Goal: Transaction & Acquisition: Purchase product/service

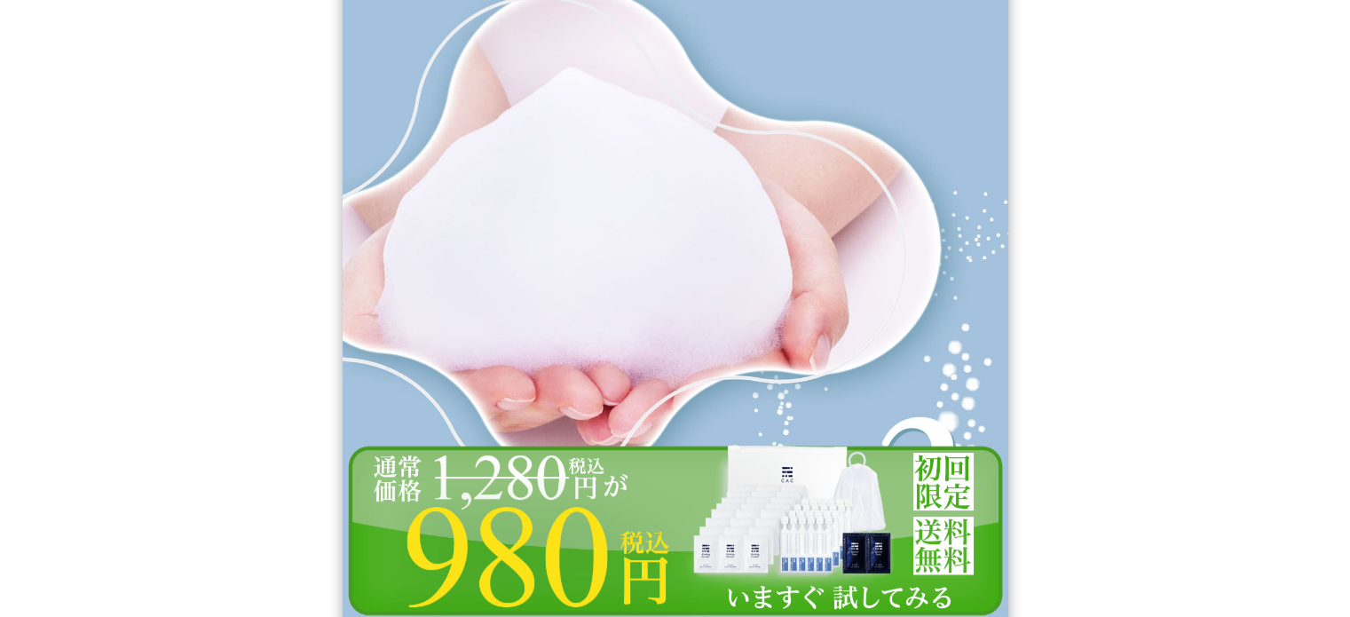
scroll to position [11480, 0]
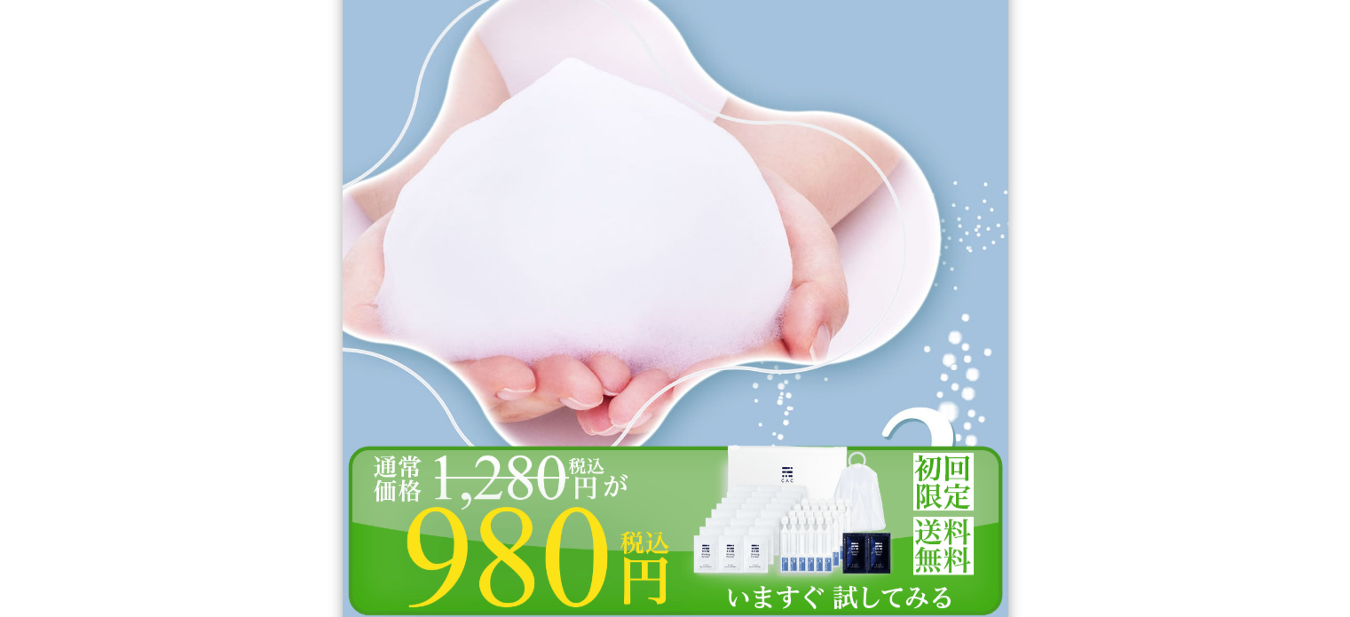
click at [566, 507] on img at bounding box center [675, 530] width 665 height 173
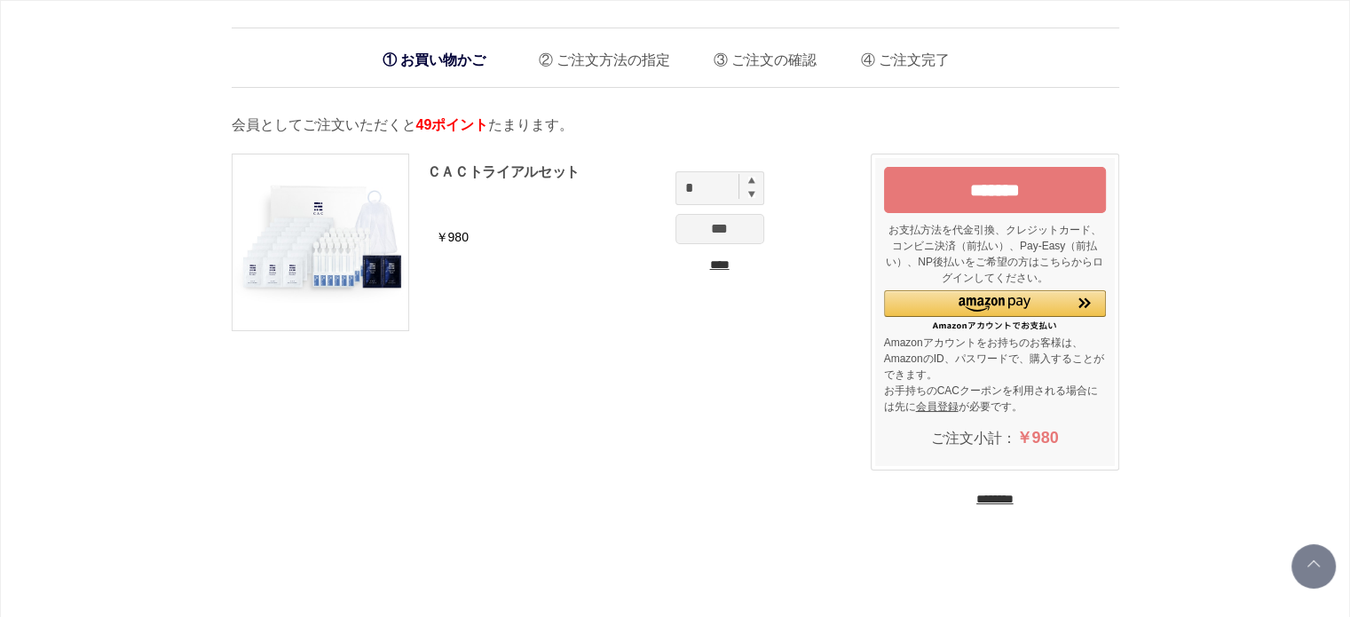
click at [420, 68] on li "お買い物かご" at bounding box center [434, 60] width 121 height 36
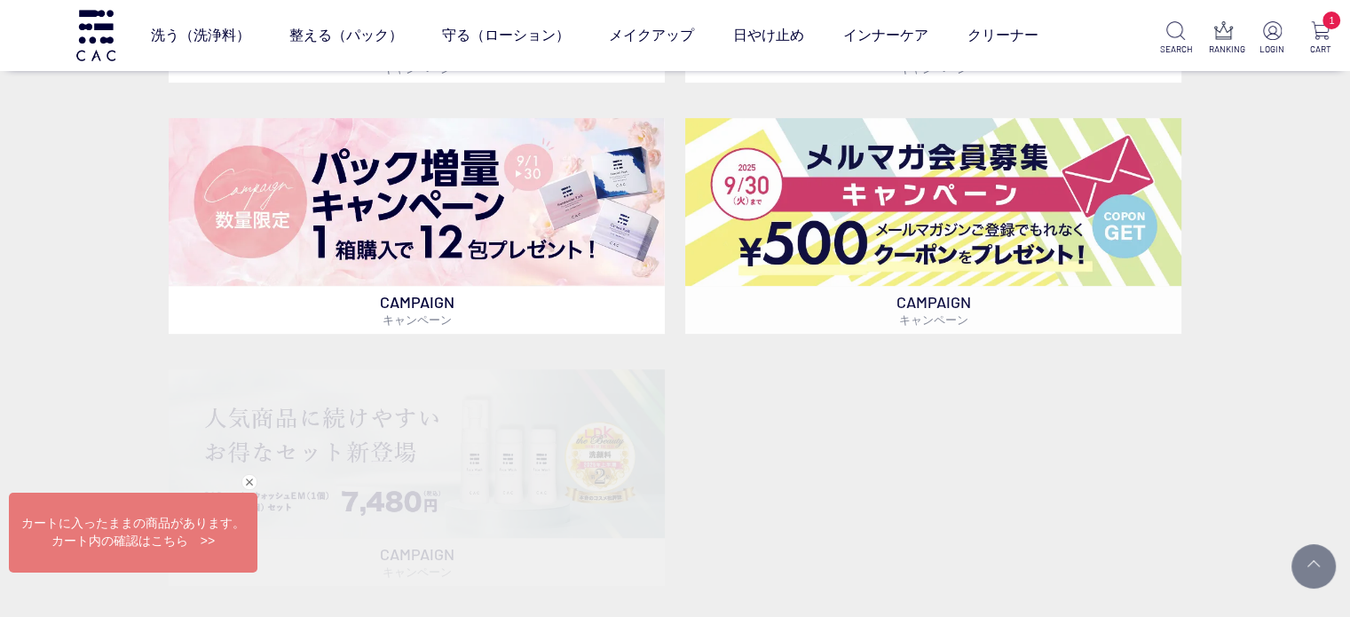
scroll to position [802, 0]
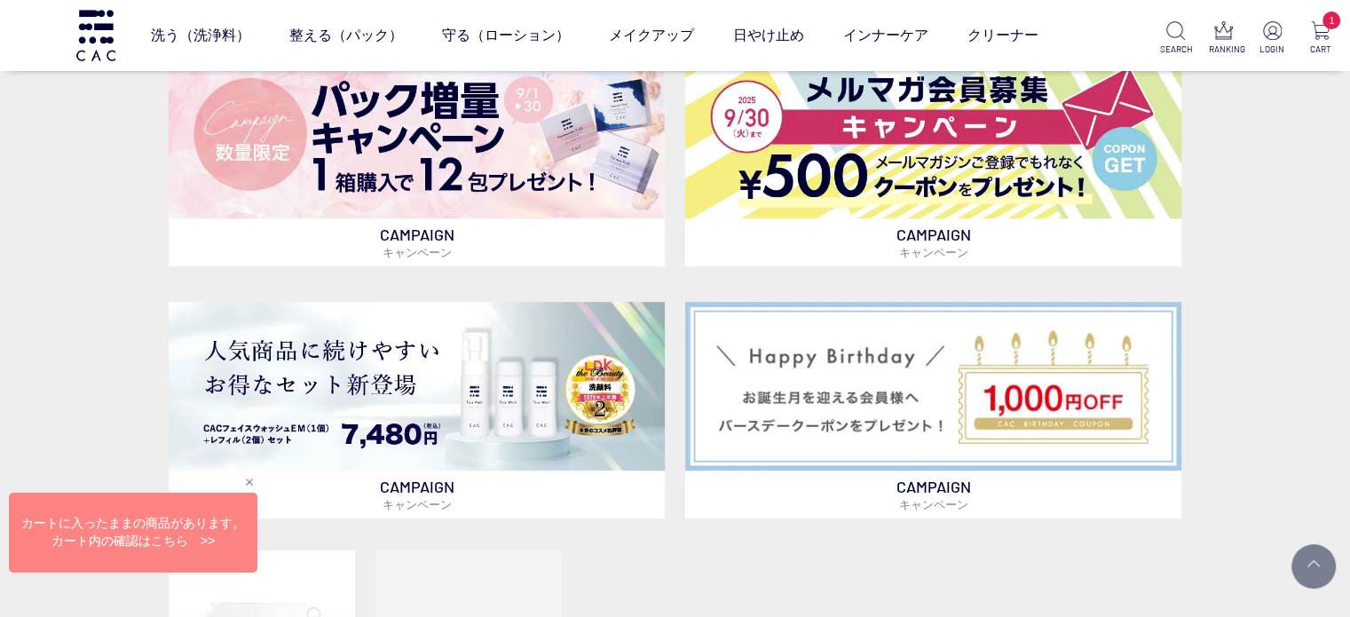
click at [245, 480] on div "閉じる" at bounding box center [249, 482] width 16 height 16
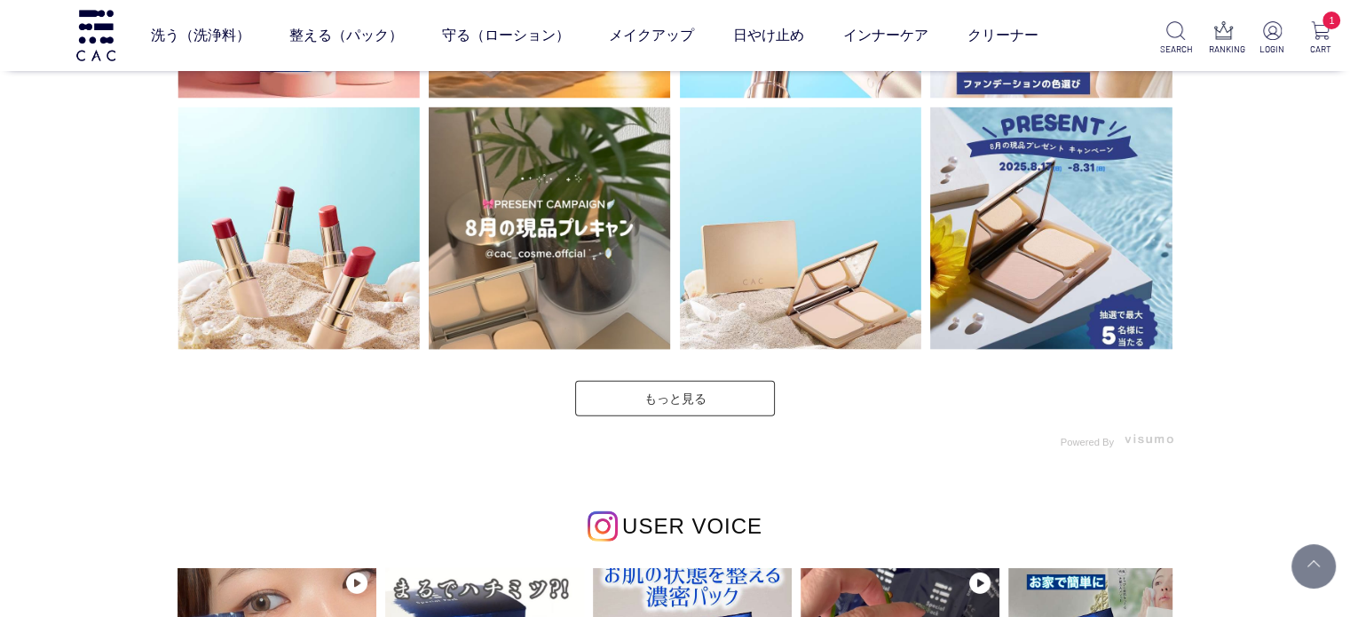
scroll to position [4926, 0]
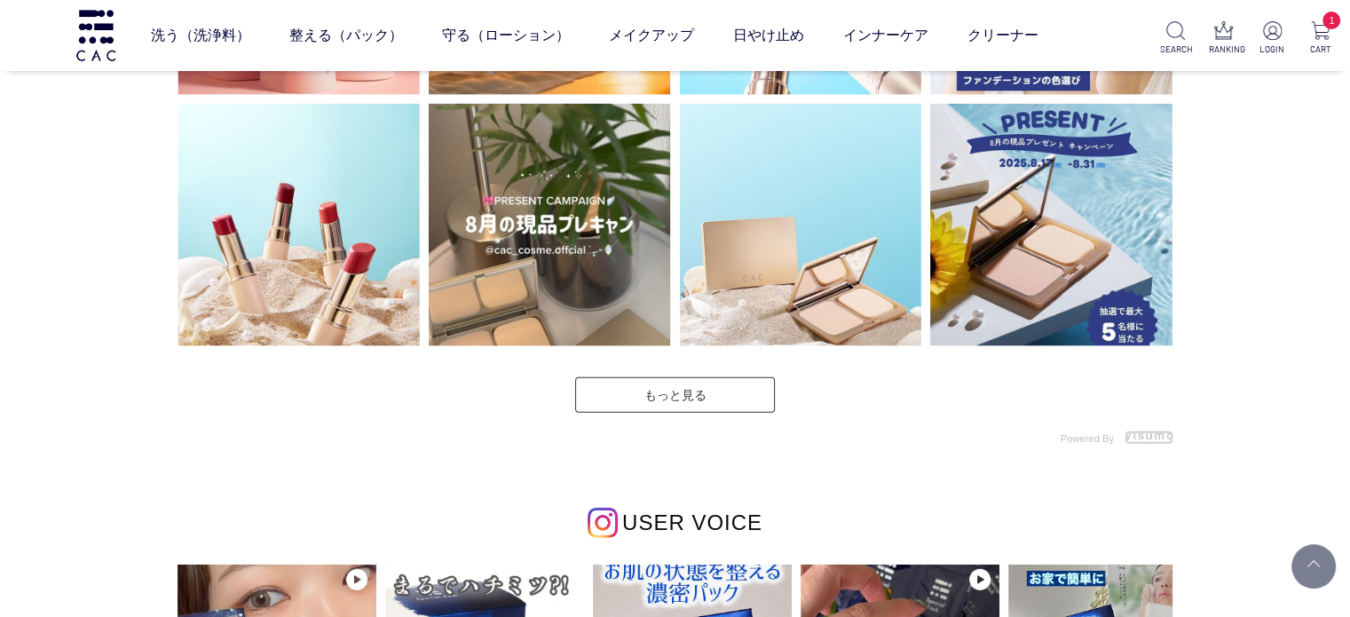
click at [1139, 432] on img at bounding box center [1148, 435] width 49 height 10
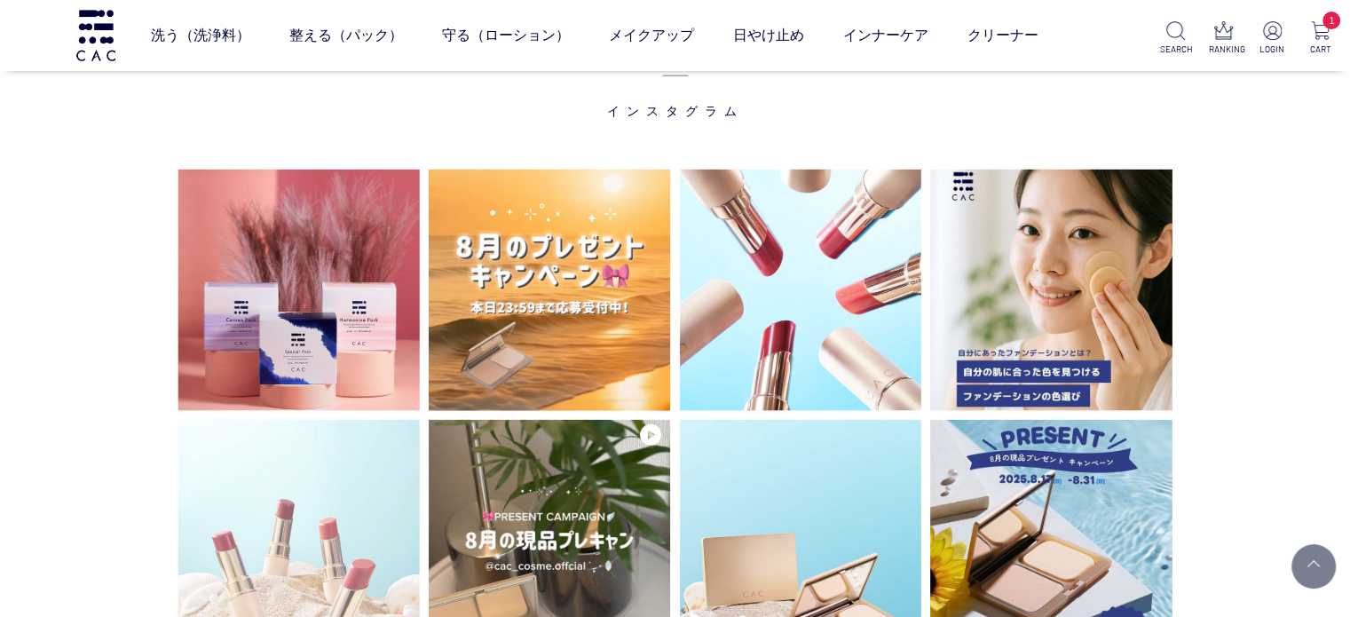
scroll to position [4573, 0]
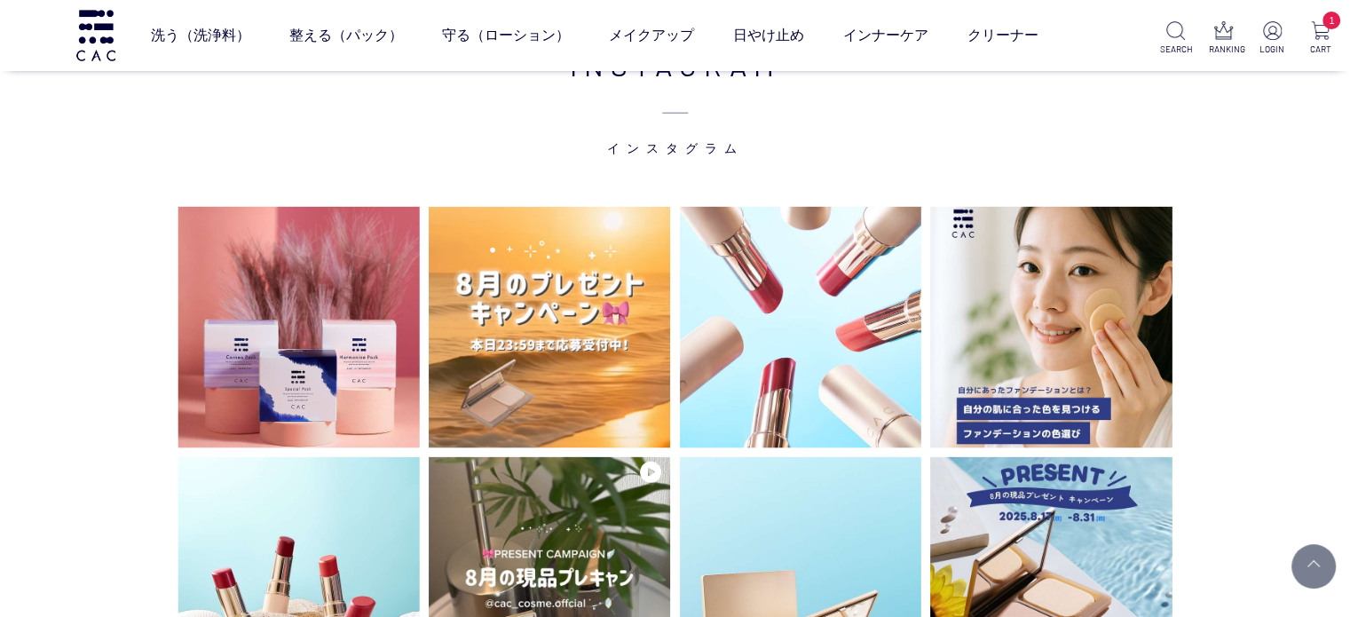
click at [630, 152] on span "インスタグラム" at bounding box center [675, 121] width 1012 height 71
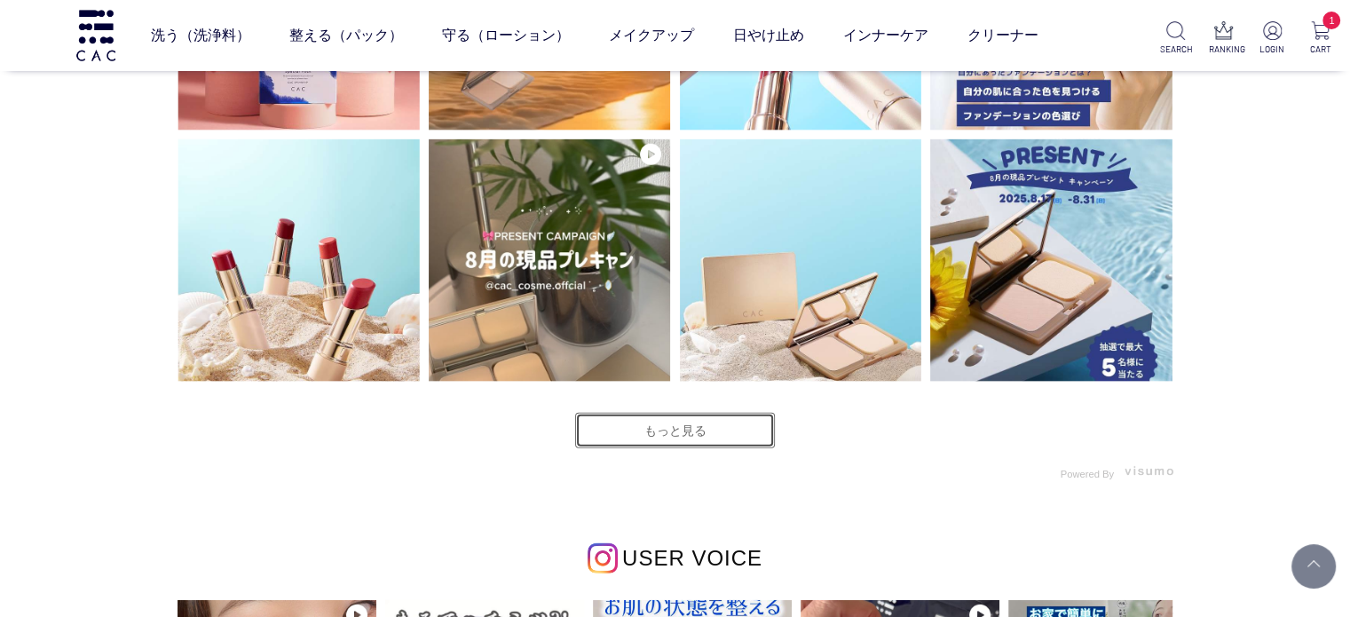
click at [650, 431] on link "もっと見る" at bounding box center [675, 430] width 200 height 35
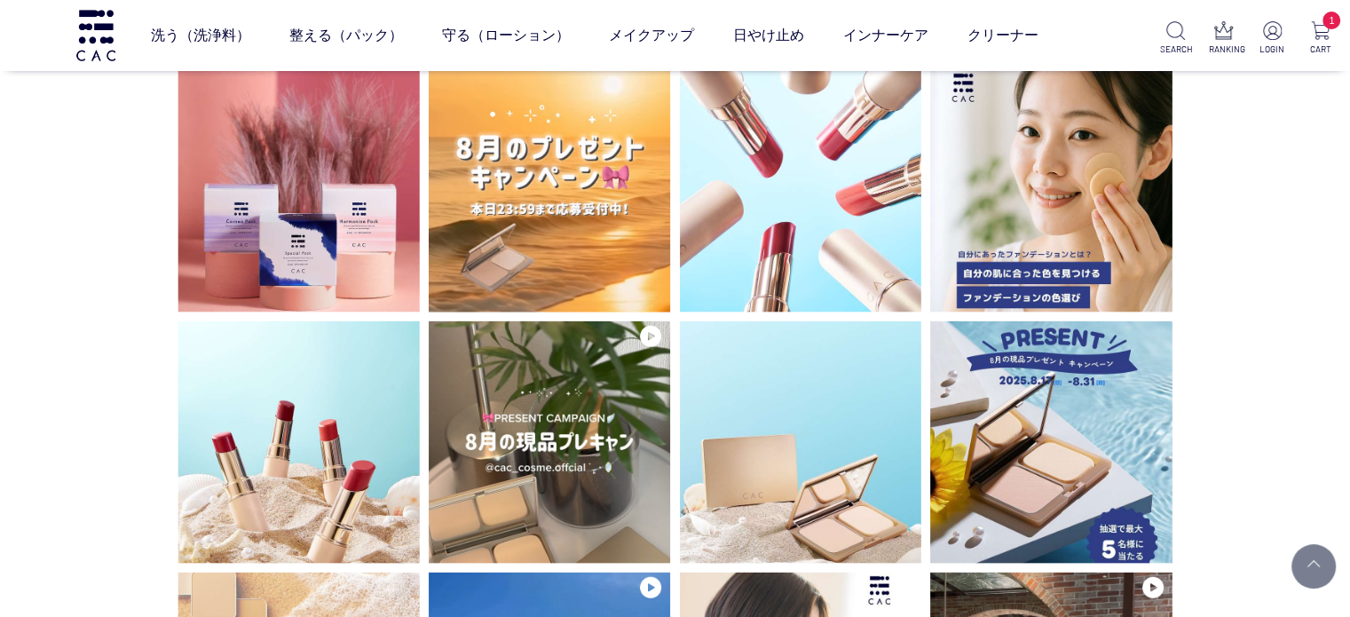
scroll to position [4708, 0]
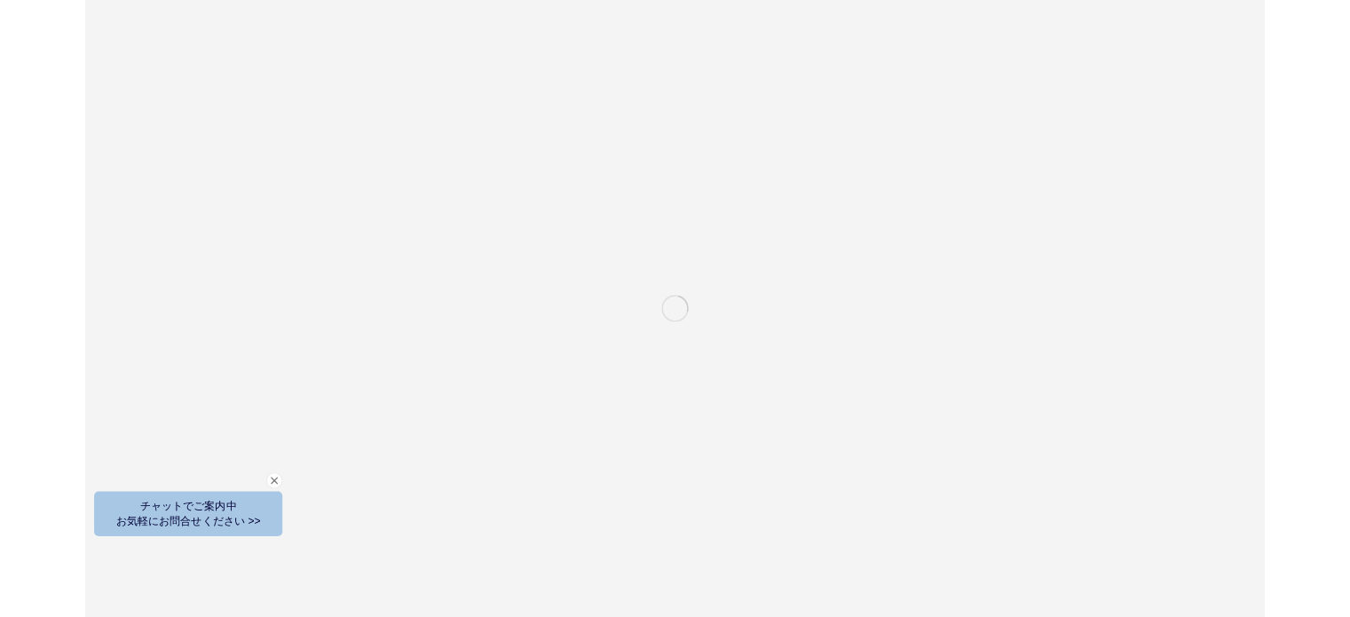
scroll to position [2545, 0]
